Goal: Navigation & Orientation: Find specific page/section

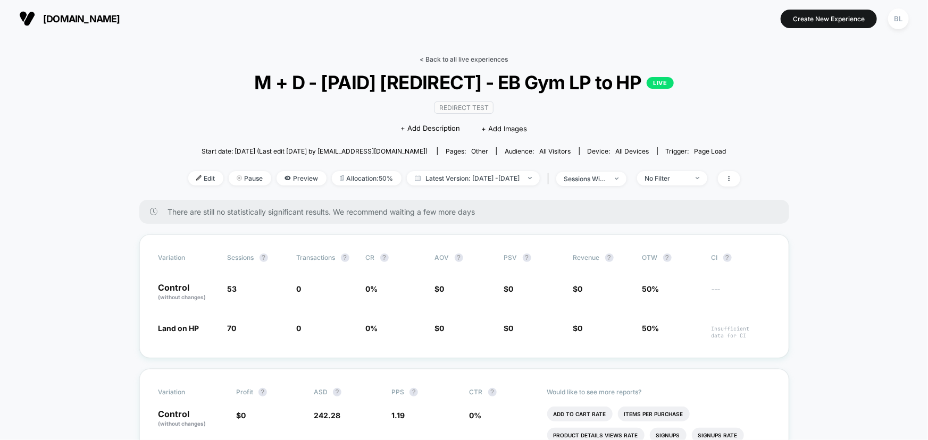
click at [479, 58] on link "< Back to all live experiences" at bounding box center [464, 59] width 88 height 8
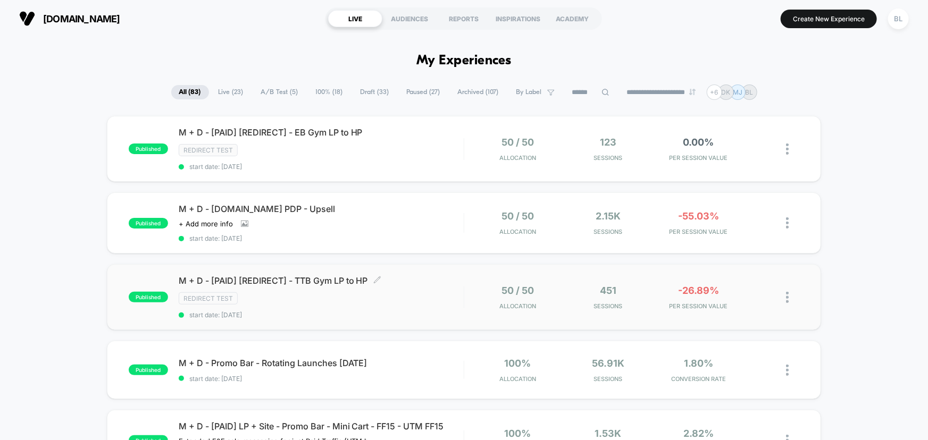
click at [442, 301] on div "Redirect Test" at bounding box center [321, 299] width 285 height 12
